Goal: Task Accomplishment & Management: Use online tool/utility

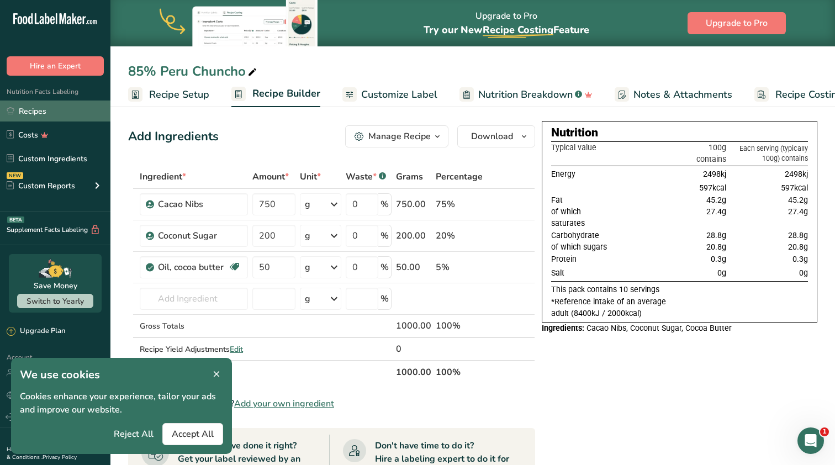
click at [41, 107] on link "Recipes" at bounding box center [55, 111] width 111 height 21
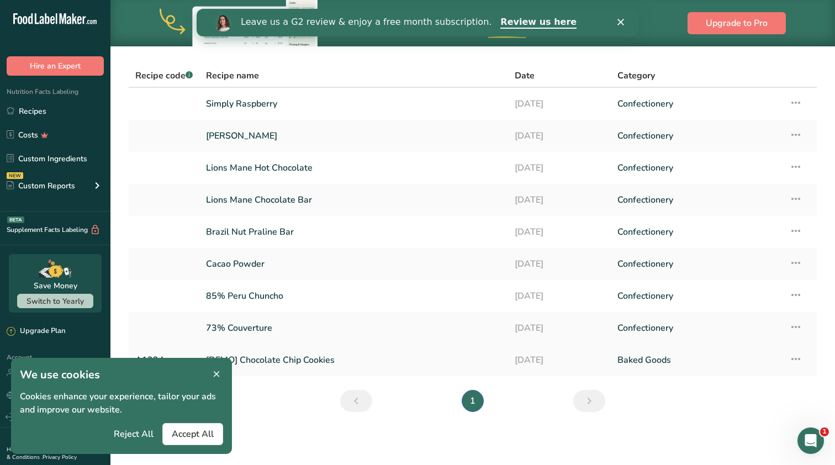
scroll to position [64, 0]
click at [215, 372] on icon at bounding box center [217, 374] width 10 height 15
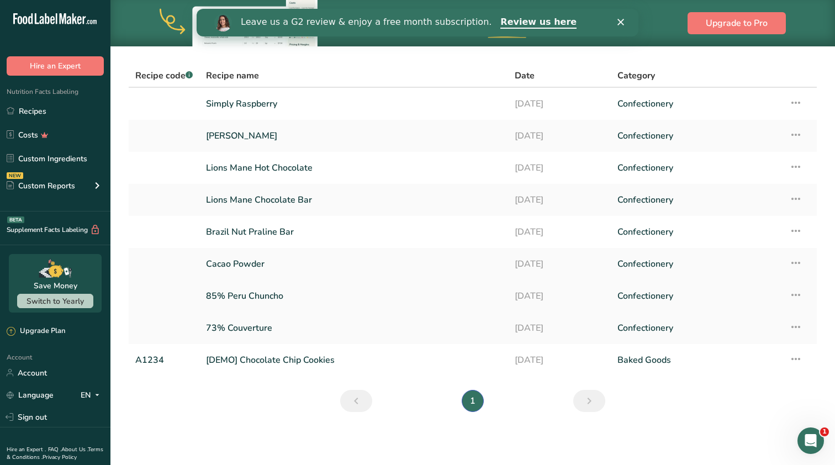
click at [797, 294] on icon at bounding box center [796, 295] width 13 height 20
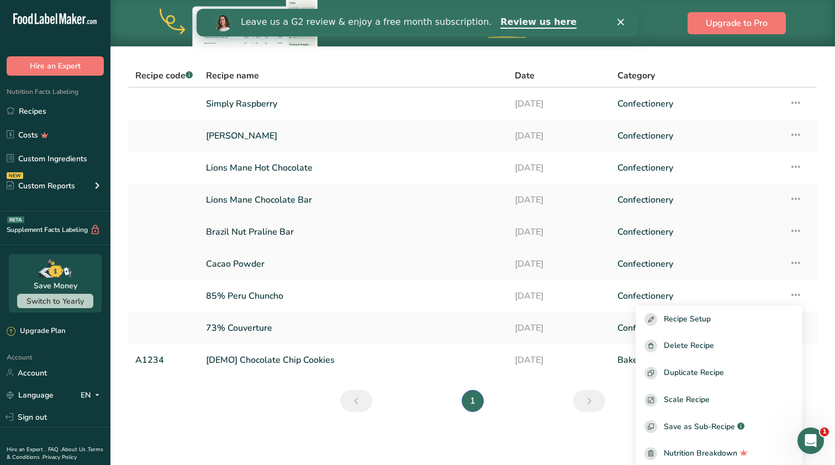
click at [813, 244] on td "Recipe Setup Delete Recipe Duplicate Recipe Scale Recipe Save as Sub-Recipe .a-…" at bounding box center [800, 232] width 34 height 32
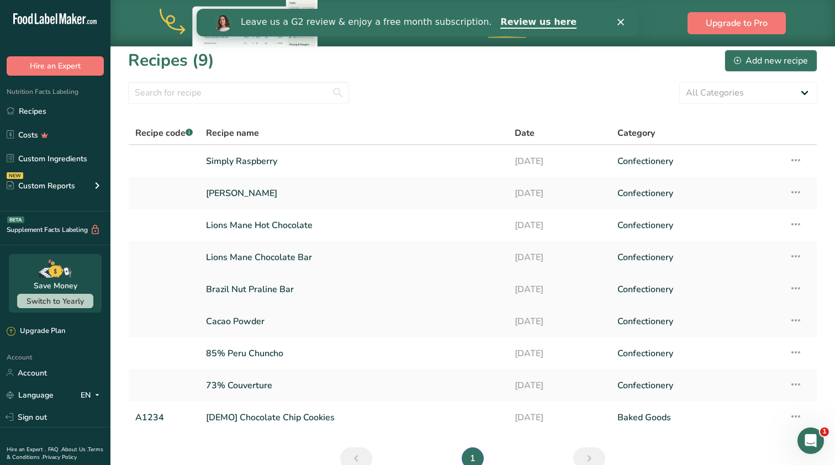
scroll to position [6, 0]
click at [461, 290] on link "Brazil Nut Praline Bar" at bounding box center [354, 290] width 296 height 23
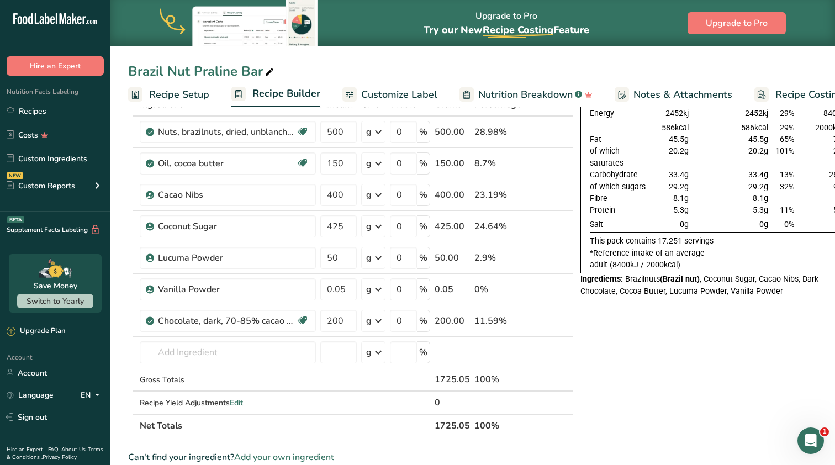
scroll to position [80, 0]
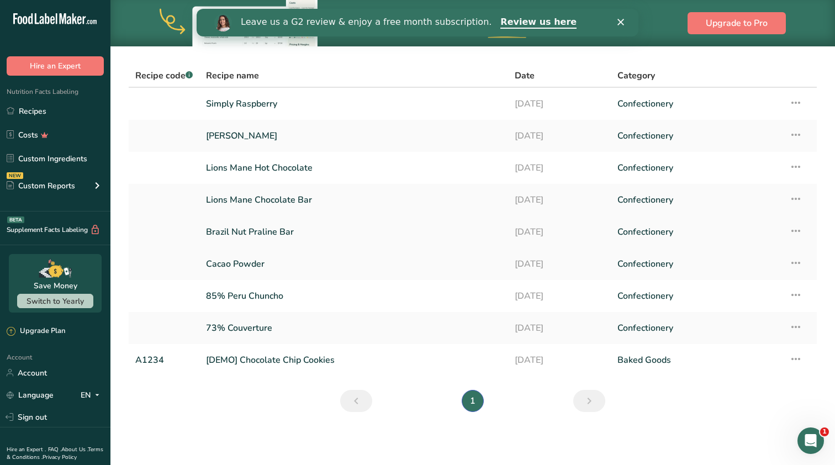
scroll to position [64, 0]
click at [797, 328] on icon at bounding box center [796, 327] width 13 height 20
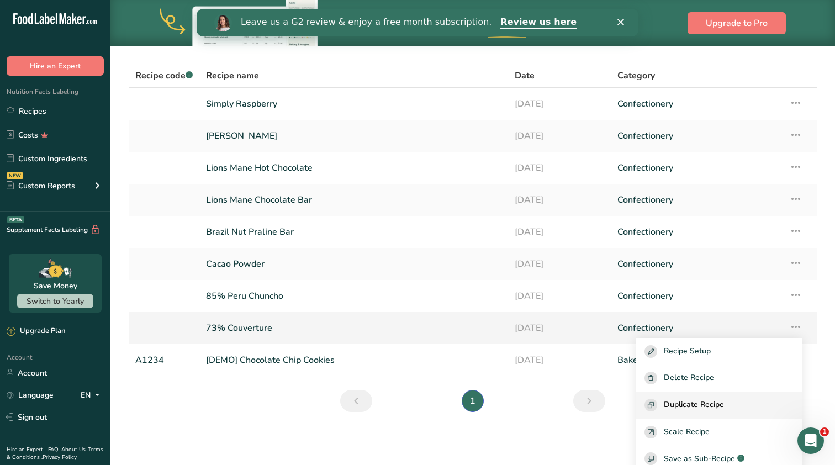
click at [704, 402] on span "Duplicate Recipe" at bounding box center [694, 405] width 60 height 13
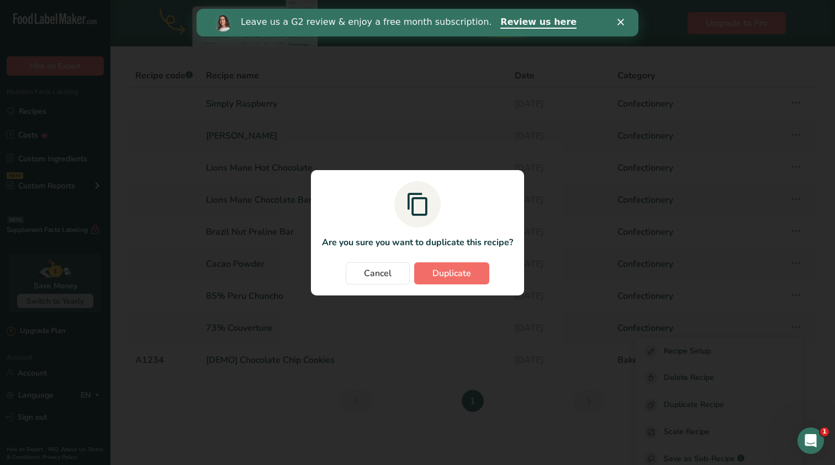
click at [475, 281] on button "Duplicate" at bounding box center [451, 273] width 75 height 22
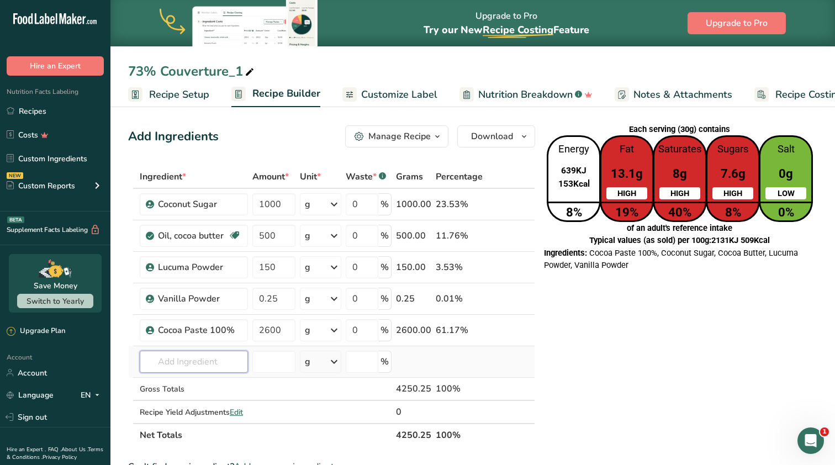
click at [191, 363] on input "text" at bounding box center [194, 362] width 108 height 22
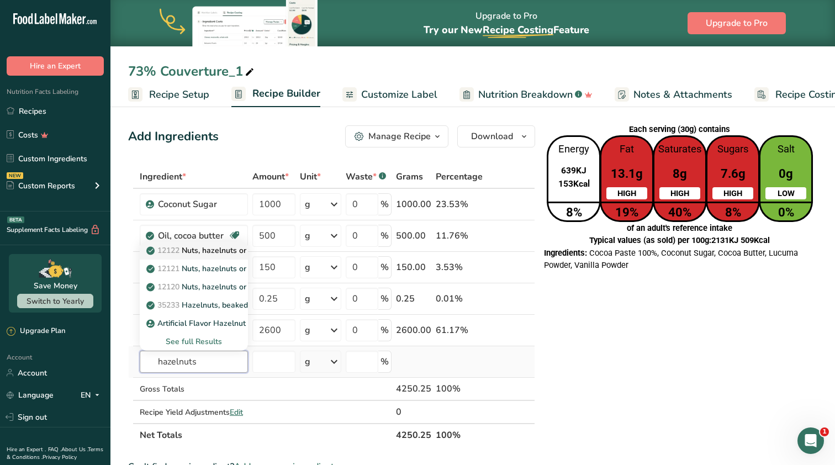
type input "hazelnuts"
click at [213, 252] on p "12122 Nuts, hazelnuts or filberts, dry roasted, without salt added" at bounding box center [269, 251] width 240 height 12
type input "Nuts, hazelnuts or filberts, dry roasted, without salt added"
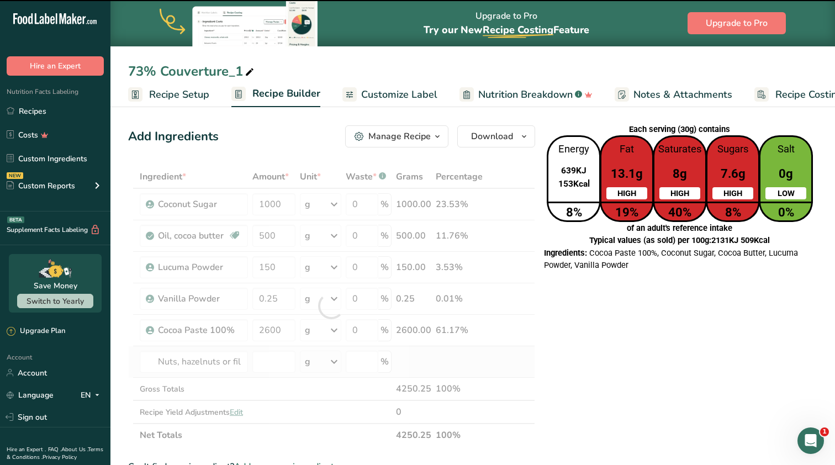
type input "0"
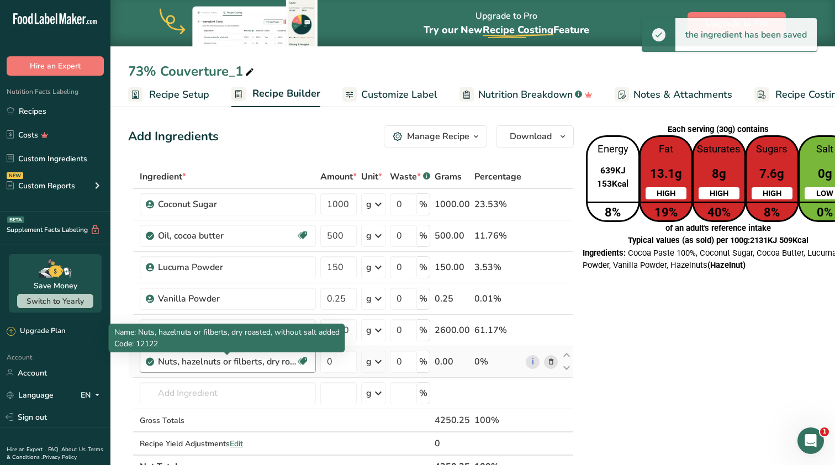
click at [242, 363] on div "Nuts, hazelnuts or filberts, dry roasted, without salt added" at bounding box center [227, 361] width 138 height 13
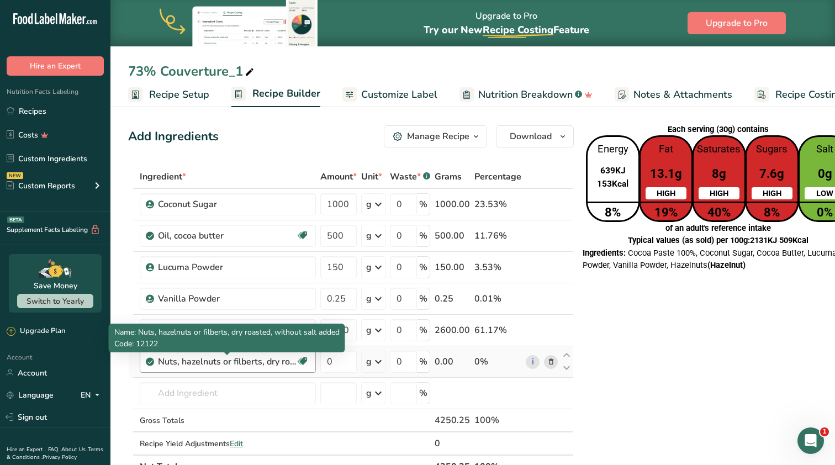
click at [233, 361] on div "Nuts, hazelnuts or filberts, dry roasted, without salt added" at bounding box center [227, 361] width 138 height 13
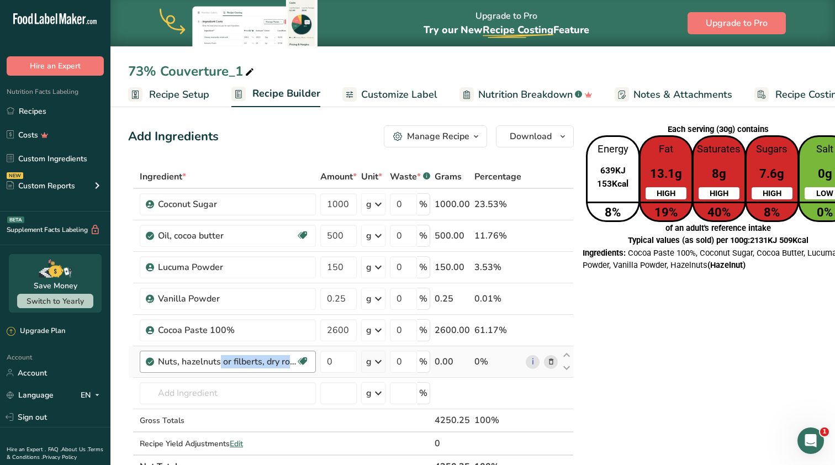
click at [233, 361] on div "Nuts, hazelnuts or filberts, dry roasted, without salt added" at bounding box center [227, 361] width 138 height 13
click at [202, 399] on input "text" at bounding box center [228, 393] width 176 height 22
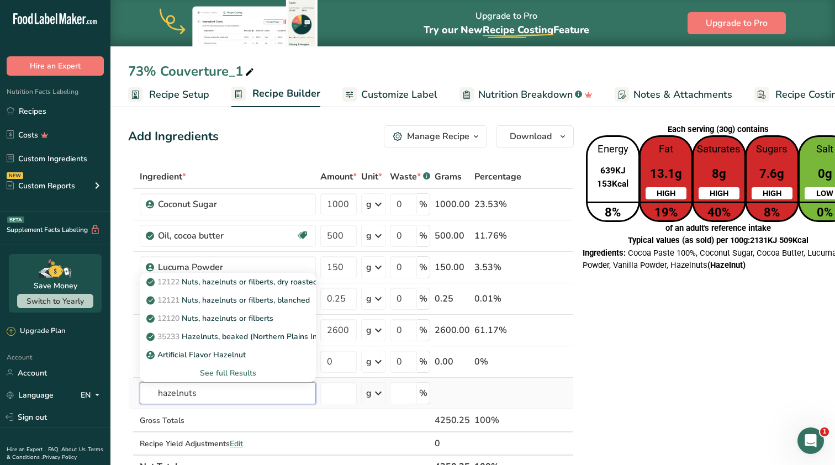
type input "hazelnuts"
click at [219, 375] on div "See full Results" at bounding box center [228, 373] width 159 height 12
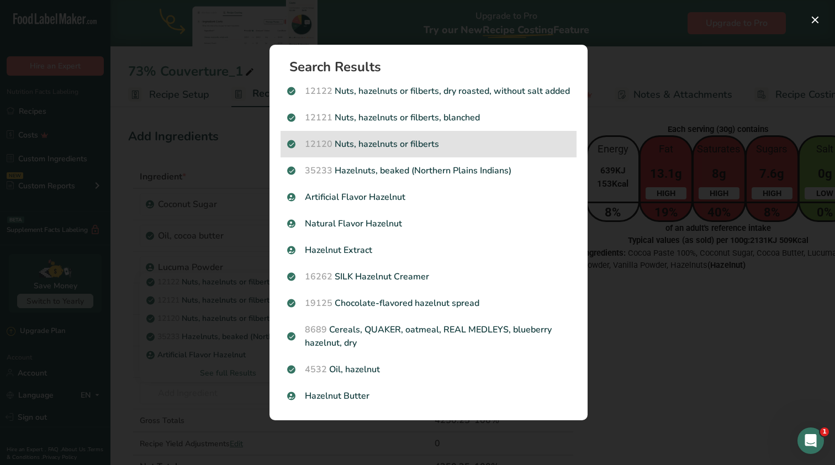
click at [326, 150] on span "12120" at bounding box center [319, 144] width 28 height 12
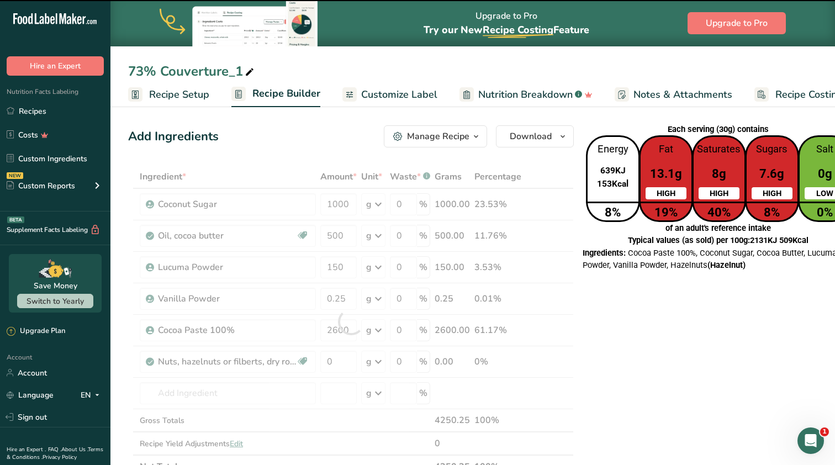
type input "0"
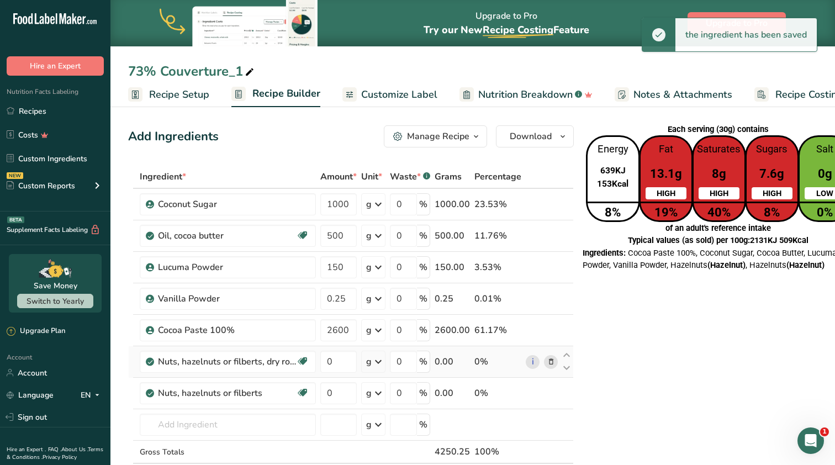
click at [549, 360] on icon at bounding box center [552, 362] width 8 height 12
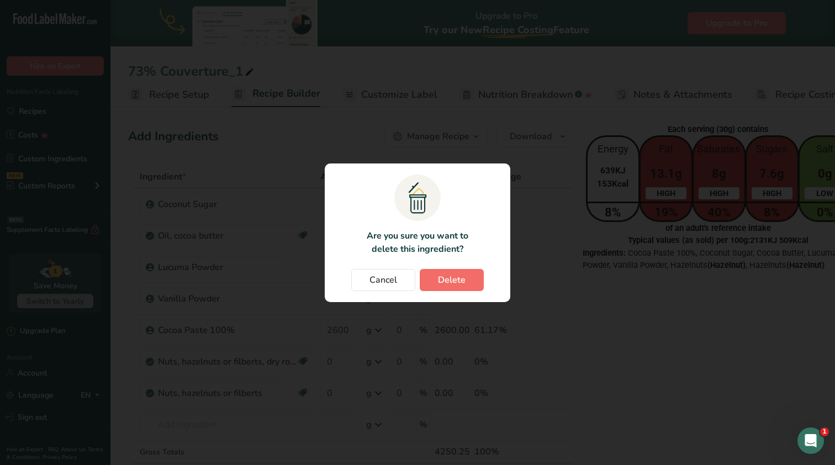
click at [463, 282] on span "Delete" at bounding box center [452, 279] width 28 height 13
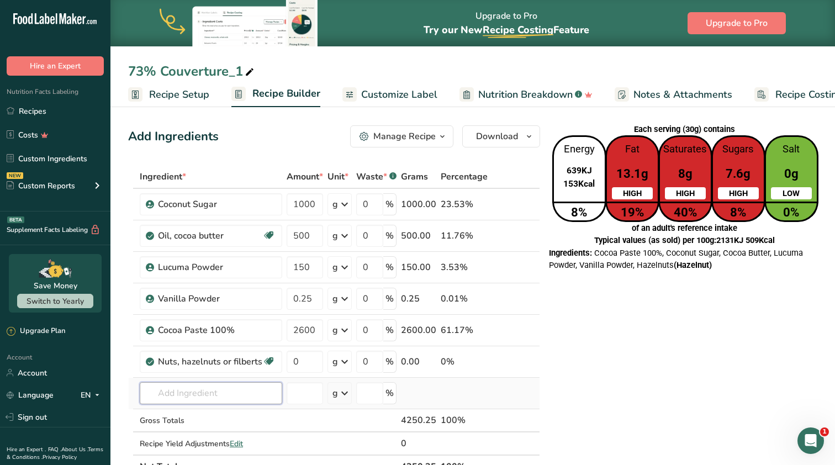
click at [232, 396] on input "text" at bounding box center [211, 393] width 143 height 22
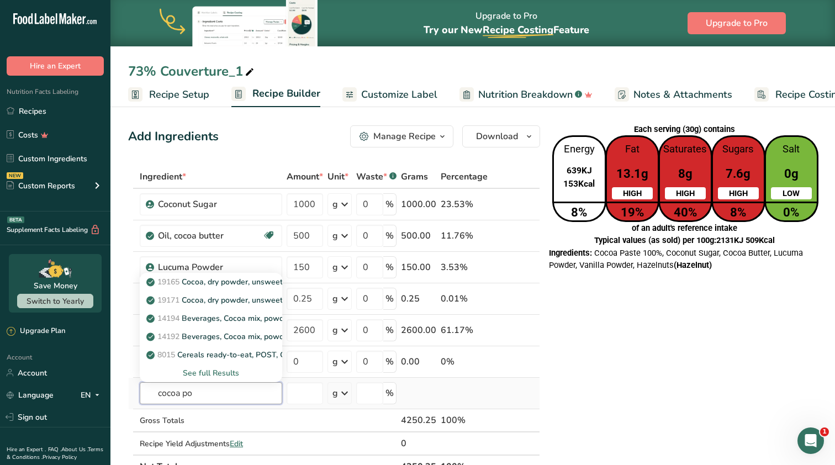
type input "cocoa po"
click at [212, 375] on div "See full Results" at bounding box center [211, 373] width 125 height 12
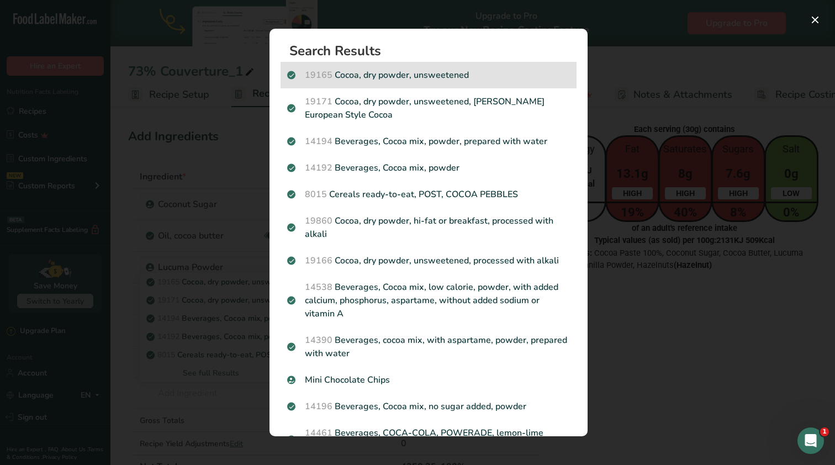
click at [411, 76] on p "19165 Cocoa, dry powder, unsweetened" at bounding box center [428, 75] width 283 height 13
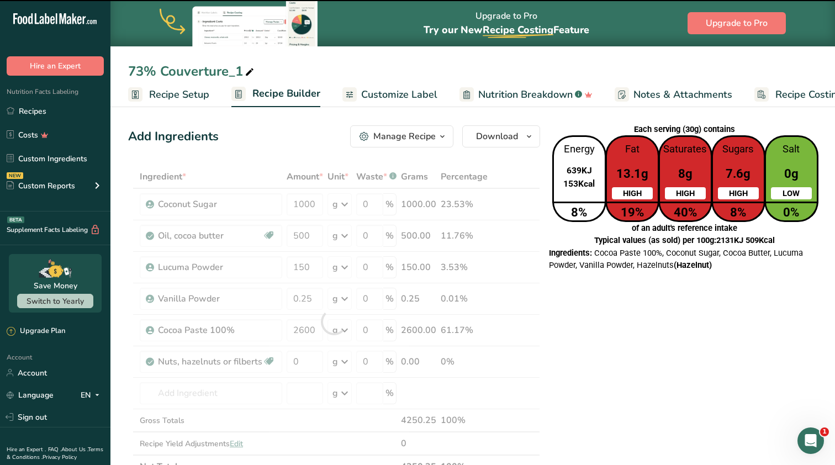
type input "0"
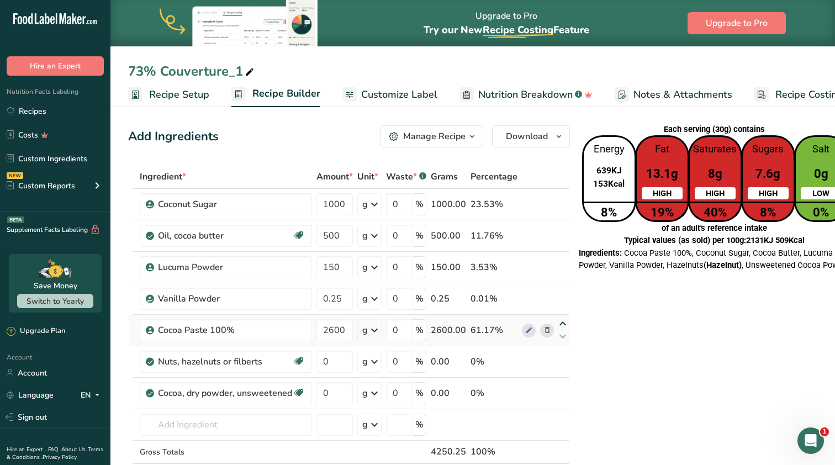
click at [557, 326] on icon at bounding box center [562, 324] width 13 height 8
type input "2600"
type input "0.25"
click at [557, 292] on icon at bounding box center [562, 292] width 13 height 8
type input "2600"
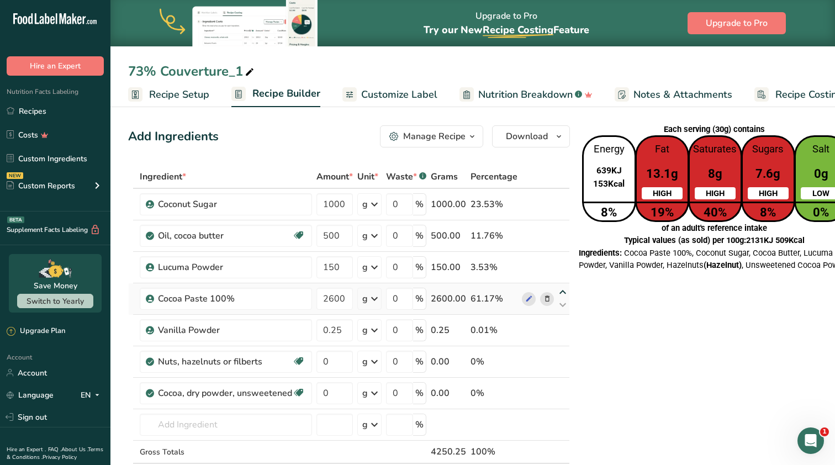
type input "150"
click at [560, 263] on icon at bounding box center [562, 261] width 13 height 8
type input "2600"
type input "500"
click at [560, 228] on icon at bounding box center [562, 229] width 13 height 8
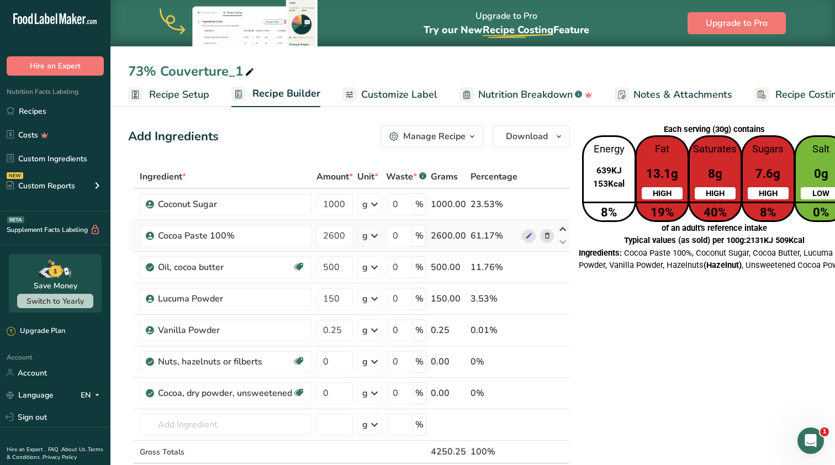
type input "2600"
type input "1000"
click at [324, 207] on input "2600" at bounding box center [335, 204] width 36 height 22
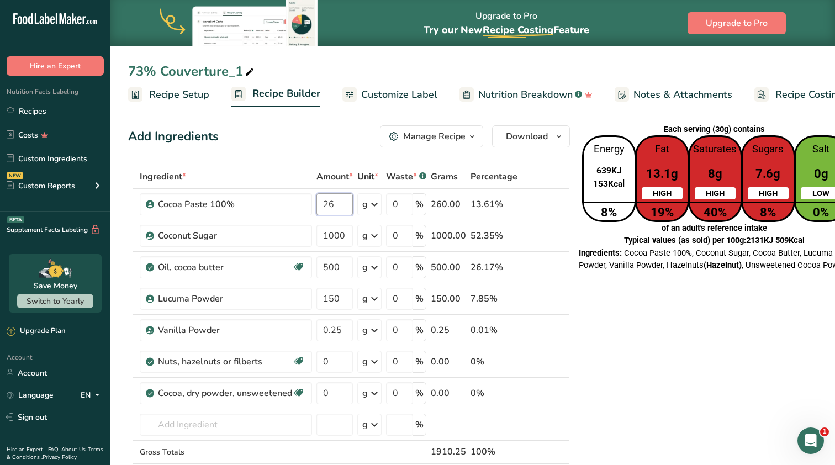
type input "2"
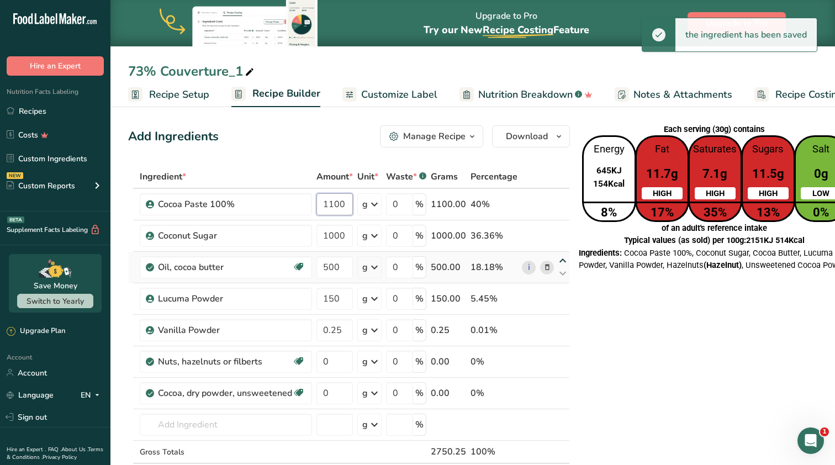
type input "1100"
click at [558, 262] on div "Ingredient * Amount * Unit * Waste * .a-a{fill:#347362;}.b-a{fill:#fff;} Grams …" at bounding box center [349, 337] width 442 height 345
click at [557, 260] on icon at bounding box center [562, 261] width 13 height 8
type input "500"
type input "1000"
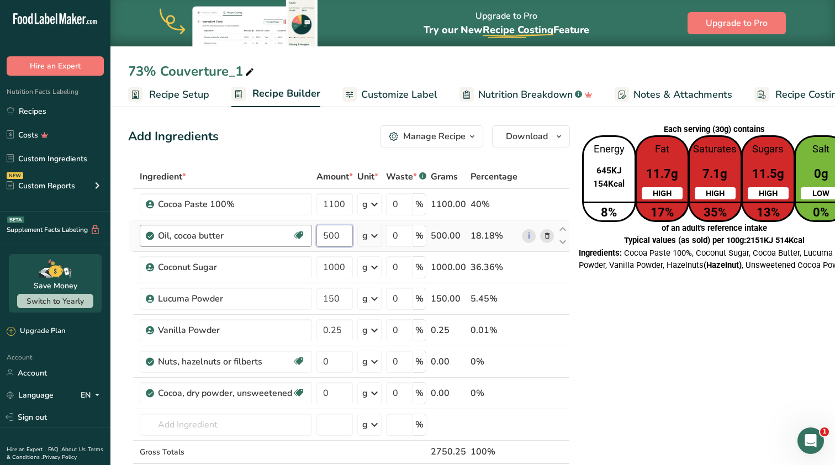
drag, startPoint x: 340, startPoint y: 234, endPoint x: 289, endPoint y: 234, distance: 51.4
click at [289, 234] on tr "Oil, cocoa butter Dairy free Gluten free Vegan Vegetarian Soy free 500 g Portio…" at bounding box center [349, 235] width 441 height 31
type input "400"
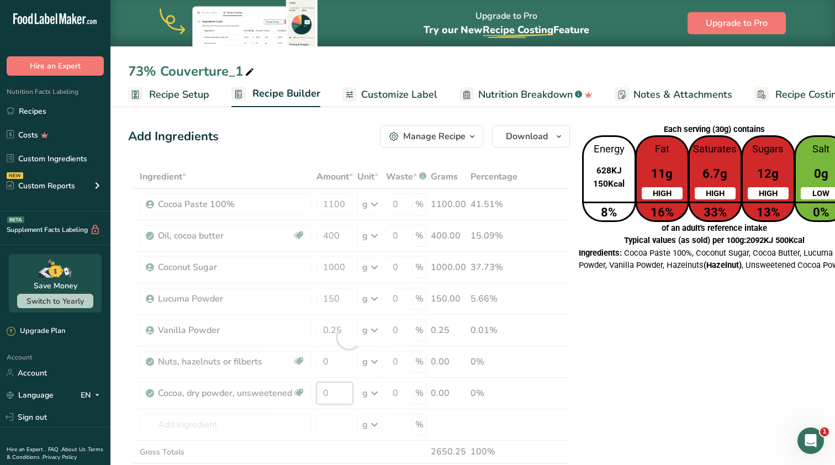
drag, startPoint x: 336, startPoint y: 393, endPoint x: 311, endPoint y: 393, distance: 25.4
click at [314, 393] on div "Ingredient * Amount * Unit * Waste * .a-a{fill:#347362;}.b-a{fill:#fff;} Grams …" at bounding box center [349, 337] width 442 height 345
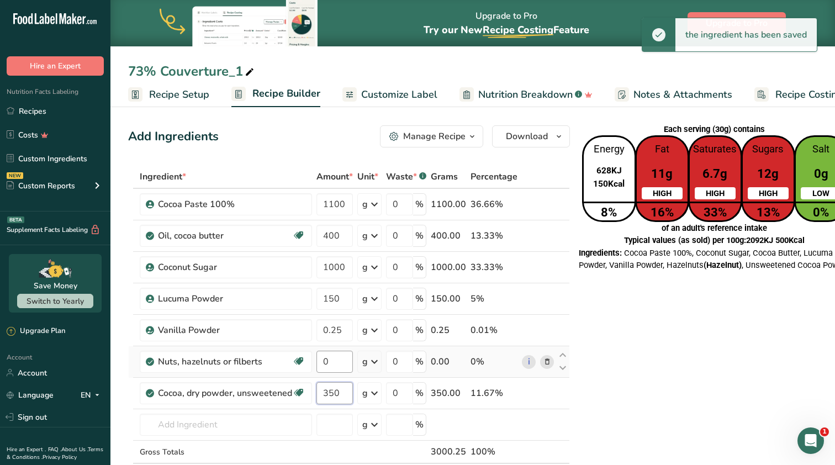
type input "350"
click at [335, 363] on div "Ingredient * Amount * Unit * Waste * .a-a{fill:#347362;}.b-a{fill:#fff;} Grams …" at bounding box center [349, 337] width 442 height 345
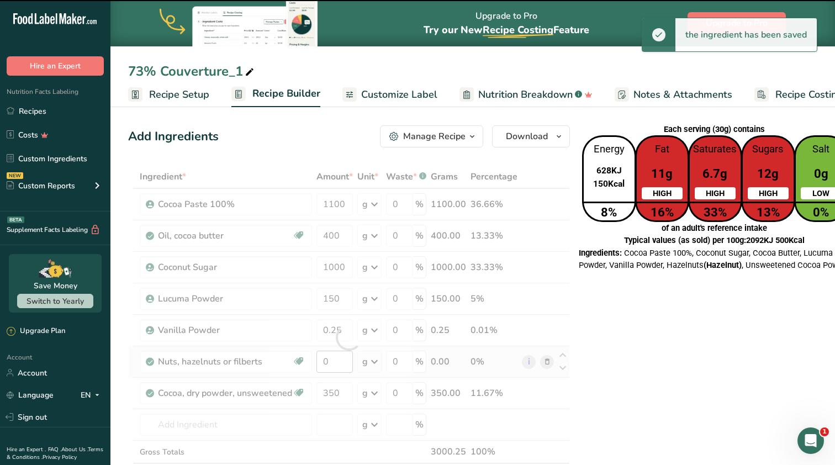
click at [335, 363] on div at bounding box center [349, 337] width 442 height 345
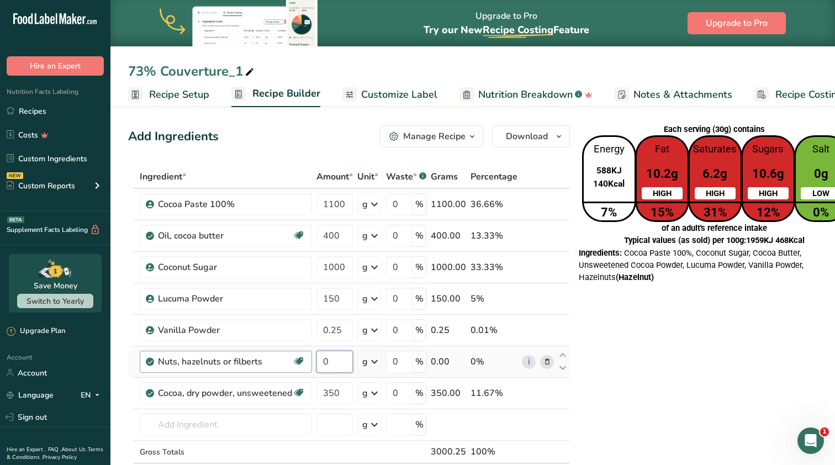
drag, startPoint x: 340, startPoint y: 361, endPoint x: 308, endPoint y: 361, distance: 32.0
click at [308, 361] on tr "Nuts, hazelnuts or filberts Dairy free Gluten free Vegan Vegetarian Soy free 0 …" at bounding box center [349, 361] width 441 height 31
type input "1500"
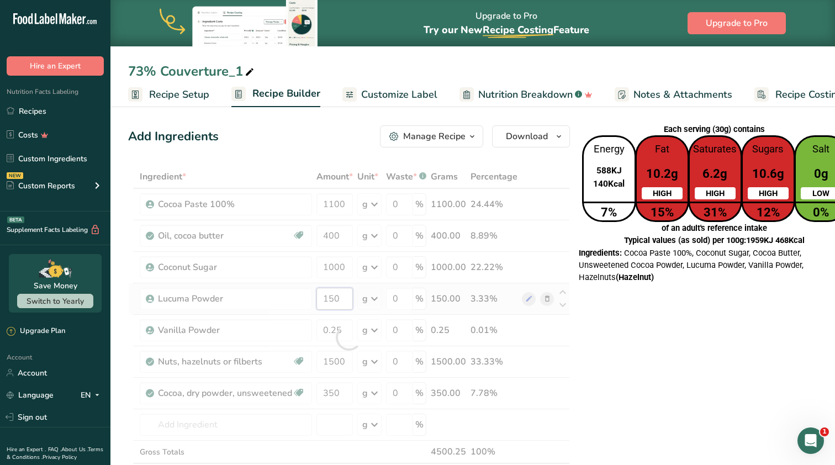
click at [339, 298] on div "Ingredient * Amount * Unit * Waste * .a-a{fill:#347362;}.b-a{fill:#fff;} Grams …" at bounding box center [349, 337] width 442 height 345
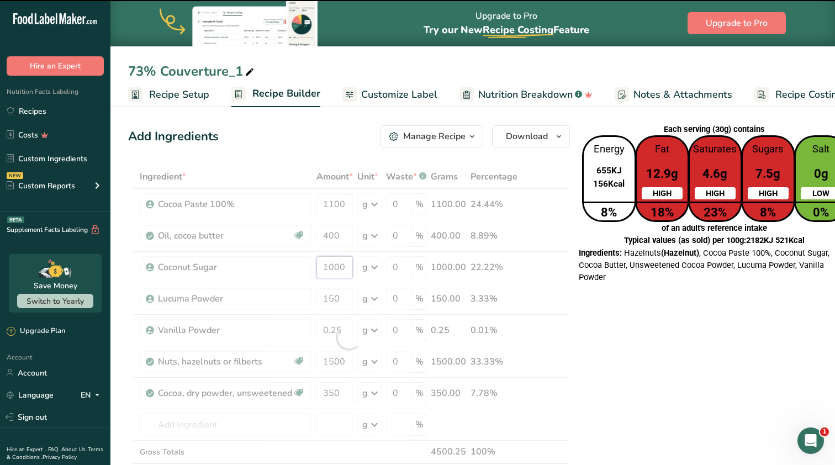
drag, startPoint x: 349, startPoint y: 270, endPoint x: 297, endPoint y: 269, distance: 51.4
click at [297, 269] on div "Ingredient * Amount * Unit * Waste * .a-a{fill:#347362;}.b-a{fill:#fff;} Grams …" at bounding box center [349, 337] width 442 height 345
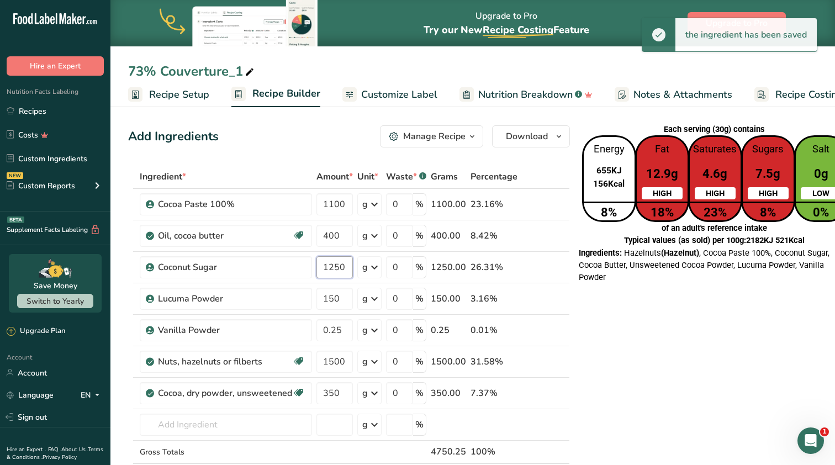
type input "1250"
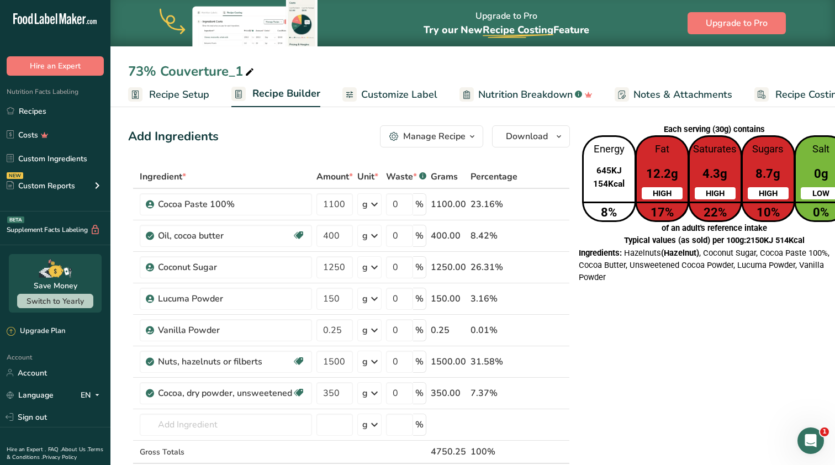
click at [252, 74] on icon at bounding box center [250, 72] width 10 height 15
click at [231, 70] on input "73% Couverture_1" at bounding box center [473, 71] width 690 height 20
click at [190, 96] on span "Recipe Setup" at bounding box center [179, 94] width 60 height 15
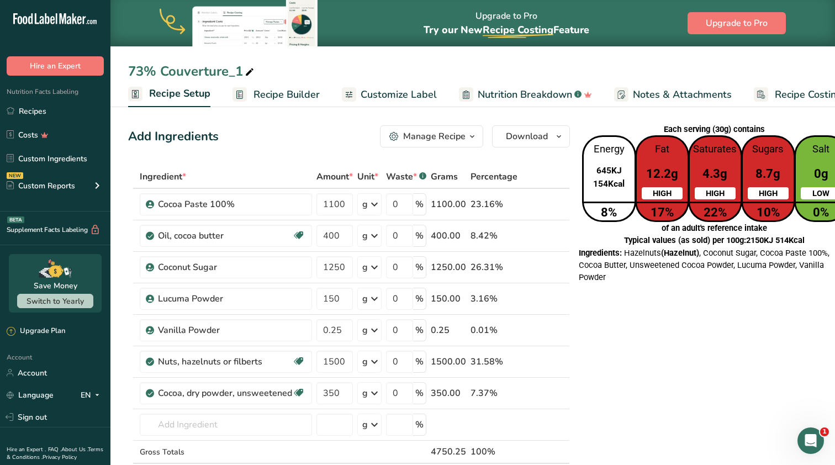
scroll to position [0, 4]
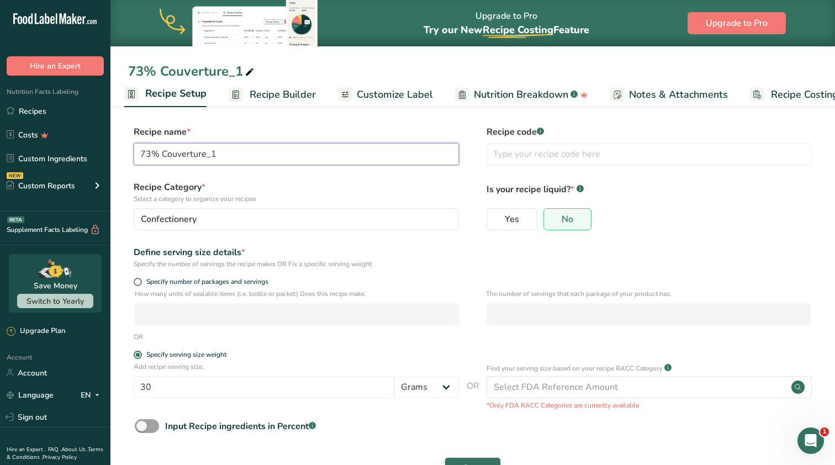
click at [228, 155] on input "73% Couverture_1" at bounding box center [296, 154] width 325 height 22
type input "J"
type input "Hazelnut [PERSON_NAME]"
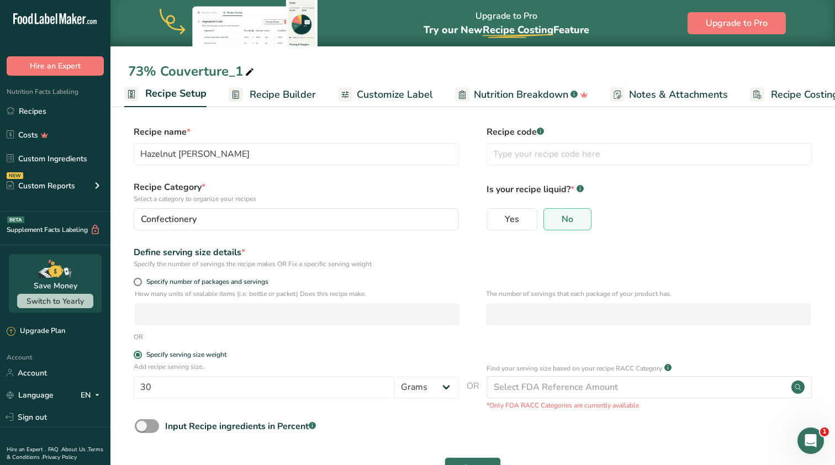
click at [320, 127] on label "Recipe name *" at bounding box center [296, 131] width 325 height 13
click at [188, 386] on input "30" at bounding box center [264, 387] width 261 height 22
type input "65"
click at [292, 355] on label "Specify serving size weight" at bounding box center [296, 355] width 325 height 8
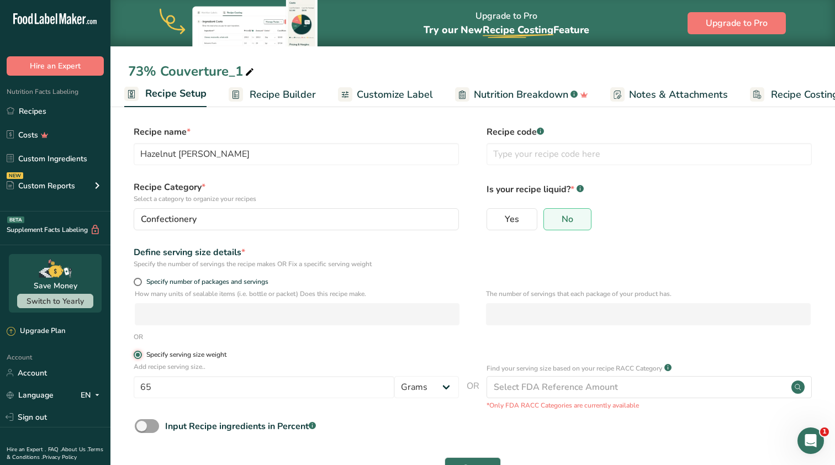
click at [141, 355] on input "Specify serving size weight" at bounding box center [137, 354] width 7 height 7
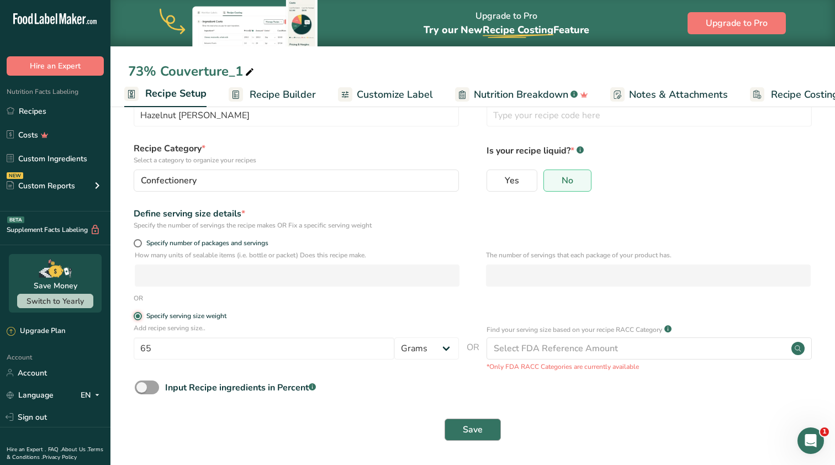
scroll to position [38, 0]
click at [462, 426] on button "Save" at bounding box center [473, 430] width 56 height 22
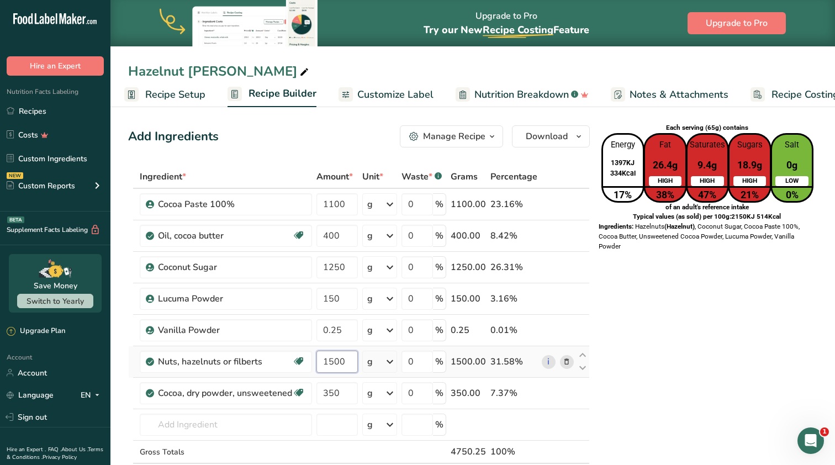
click at [346, 361] on input "1500" at bounding box center [337, 362] width 41 height 22
type input "1530"
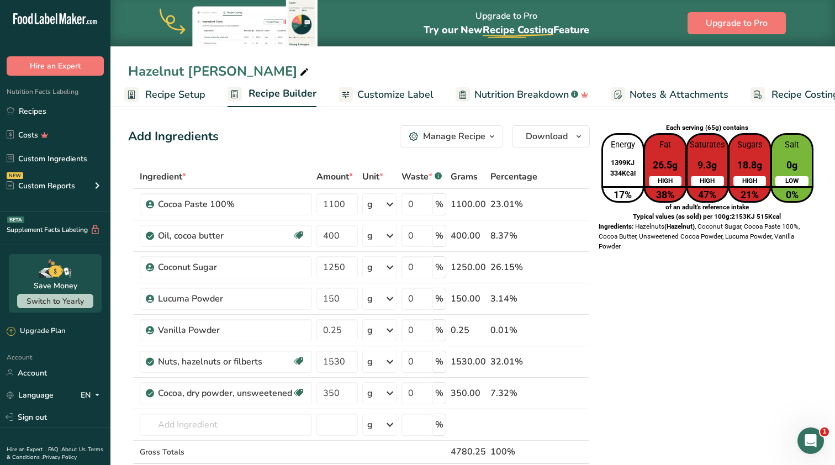
click at [383, 93] on span "Customize Label" at bounding box center [395, 94] width 76 height 15
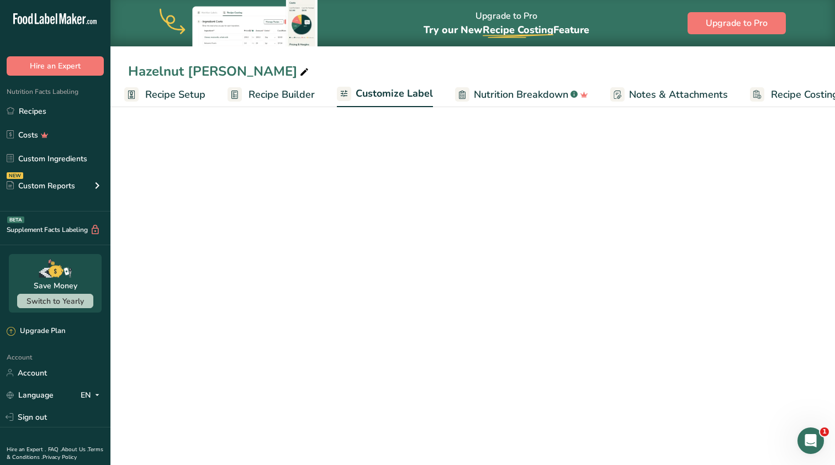
scroll to position [0, 35]
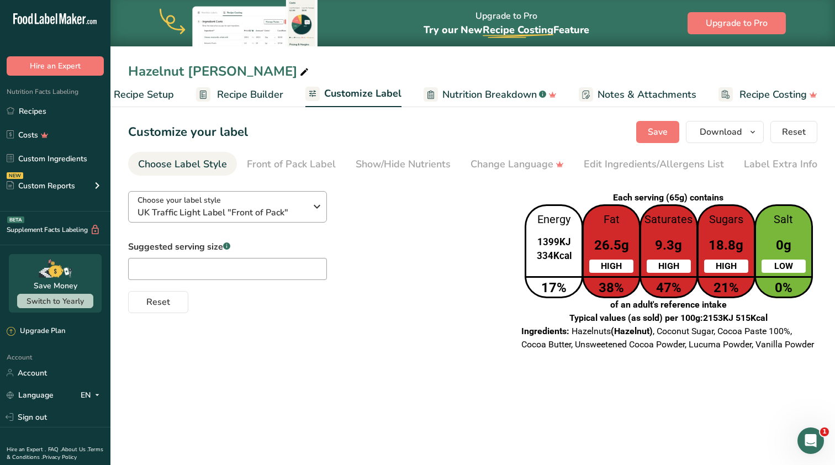
click at [255, 217] on span "UK Traffic Light Label "Front of Pack"" at bounding box center [222, 212] width 169 height 13
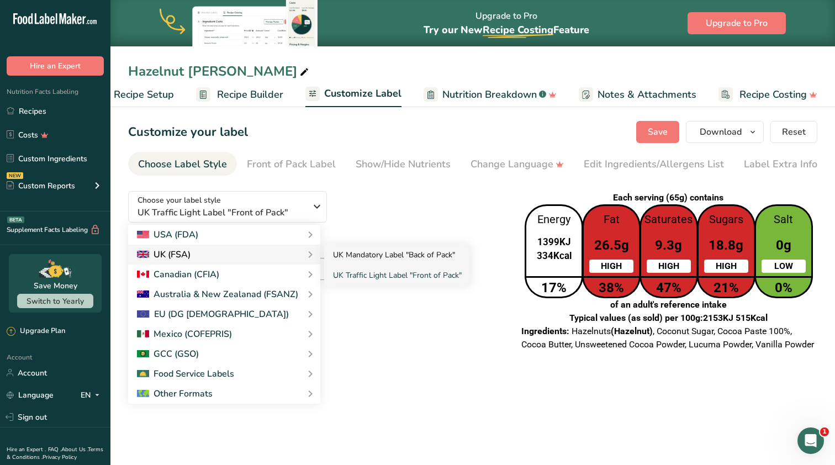
click at [374, 254] on link "UK Mandatory Label "Back of Pack"" at bounding box center [397, 255] width 146 height 20
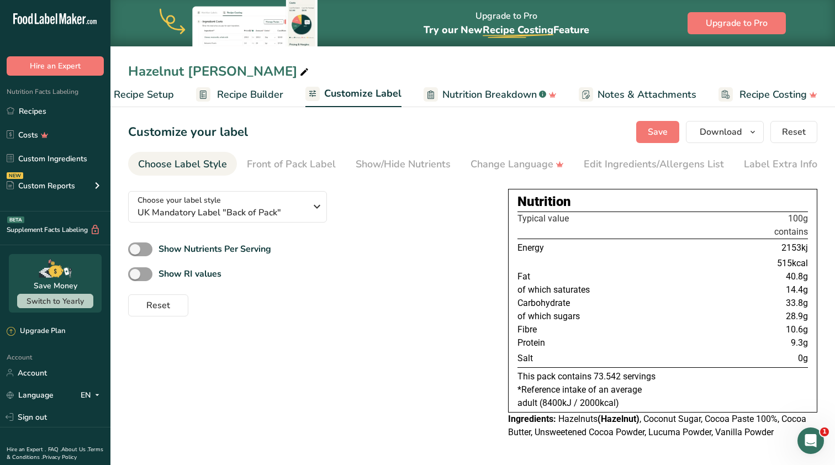
scroll to position [1, 0]
click at [138, 93] on span "Recipe Setup" at bounding box center [144, 94] width 60 height 15
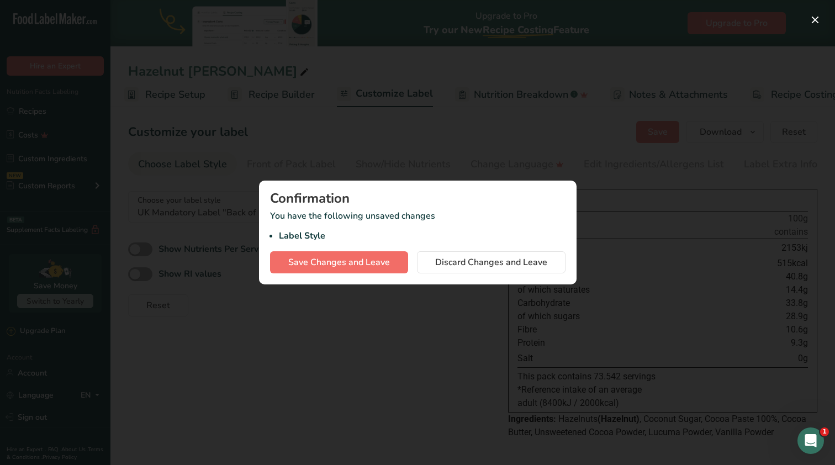
click at [359, 262] on span "Save Changes and Leave" at bounding box center [339, 262] width 102 height 13
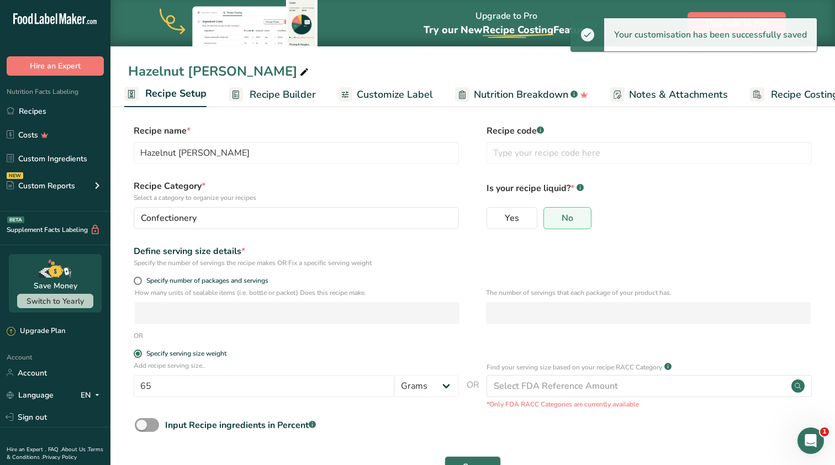
click at [253, 97] on span "Recipe Builder" at bounding box center [283, 94] width 66 height 15
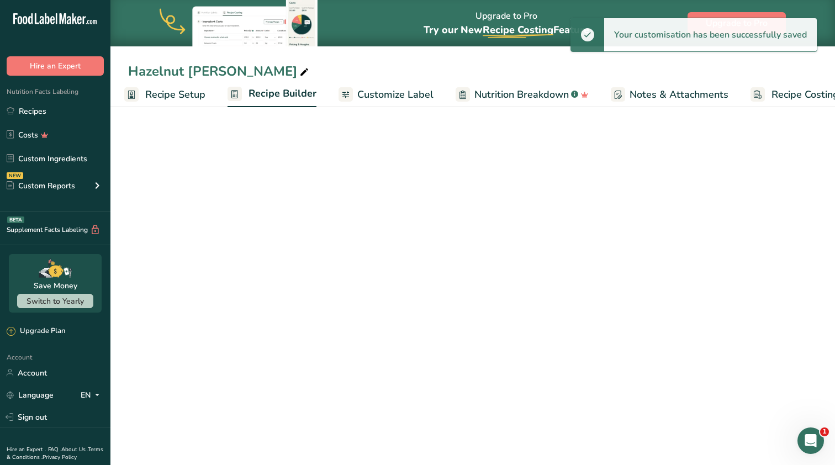
scroll to position [0, 35]
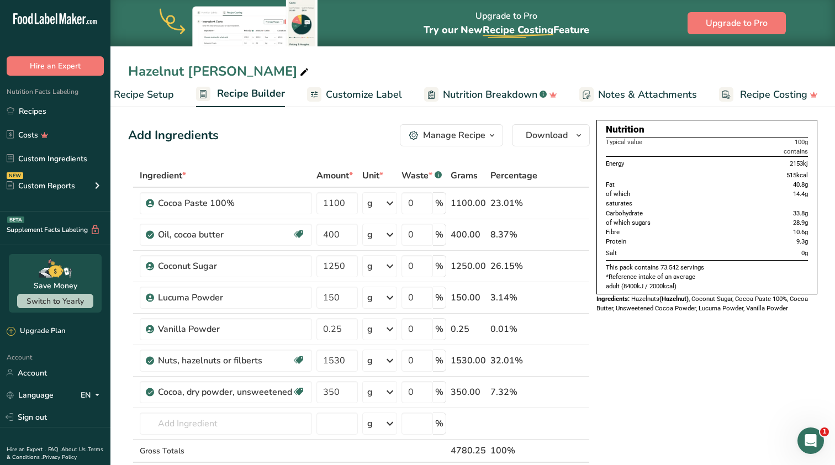
click at [362, 96] on span "Customize Label" at bounding box center [364, 94] width 76 height 15
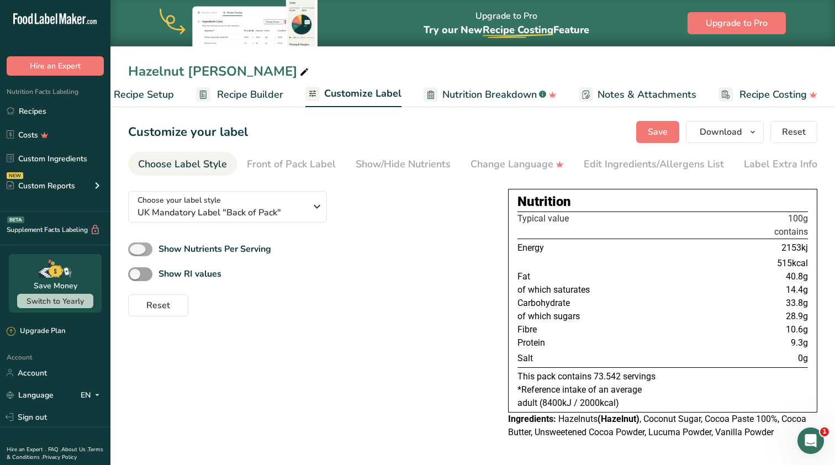
click at [198, 250] on b "Show Nutrients Per Serving" at bounding box center [215, 249] width 113 height 12
click at [135, 250] on input "Show Nutrients Per Serving" at bounding box center [131, 249] width 7 height 7
checkbox input "true"
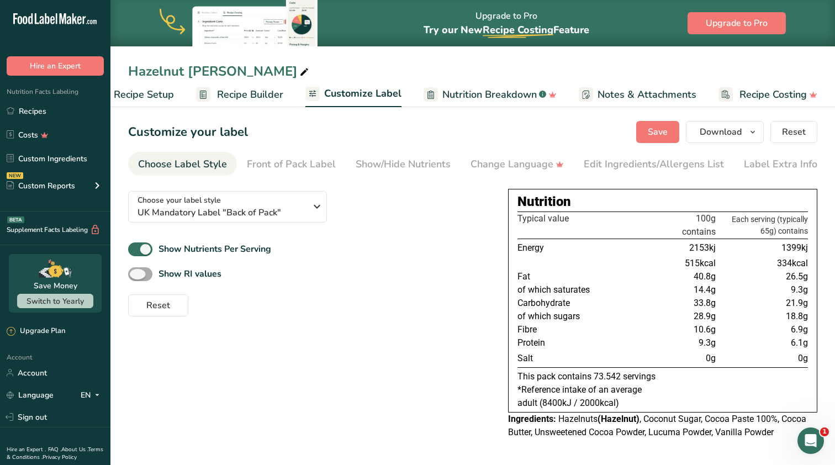
click at [184, 270] on b "Show RI values" at bounding box center [190, 274] width 63 height 12
click at [135, 271] on input "Show RI values" at bounding box center [131, 274] width 7 height 7
checkbox input "true"
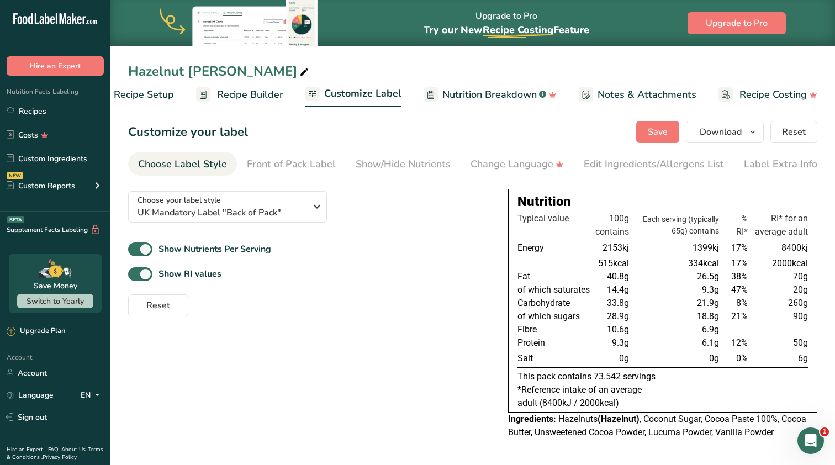
click at [169, 96] on span "Recipe Setup" at bounding box center [144, 94] width 60 height 15
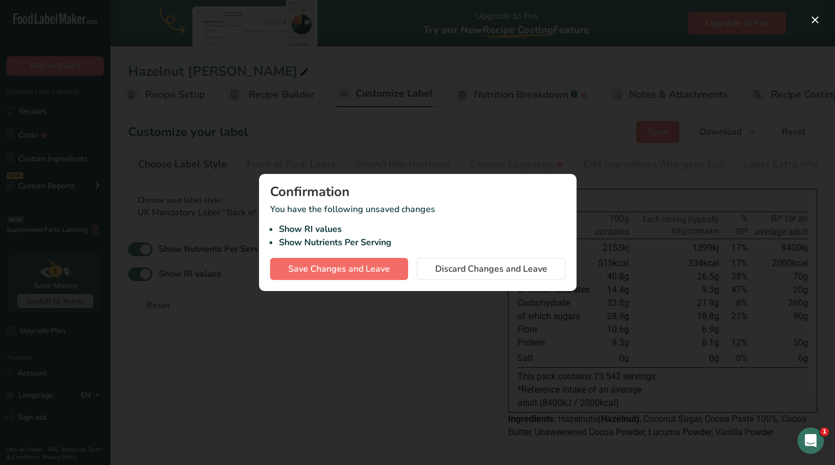
click at [362, 265] on span "Save Changes and Leave" at bounding box center [339, 268] width 102 height 13
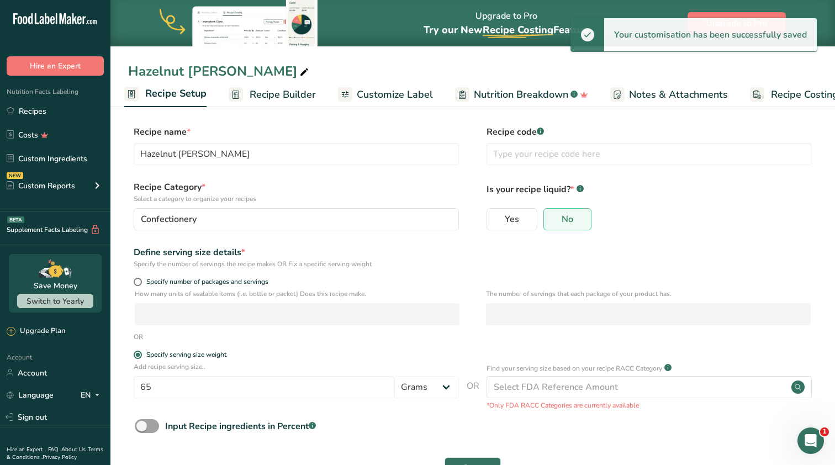
click at [264, 93] on span "Recipe Builder" at bounding box center [283, 94] width 66 height 15
